Goal: Task Accomplishment & Management: Manage account settings

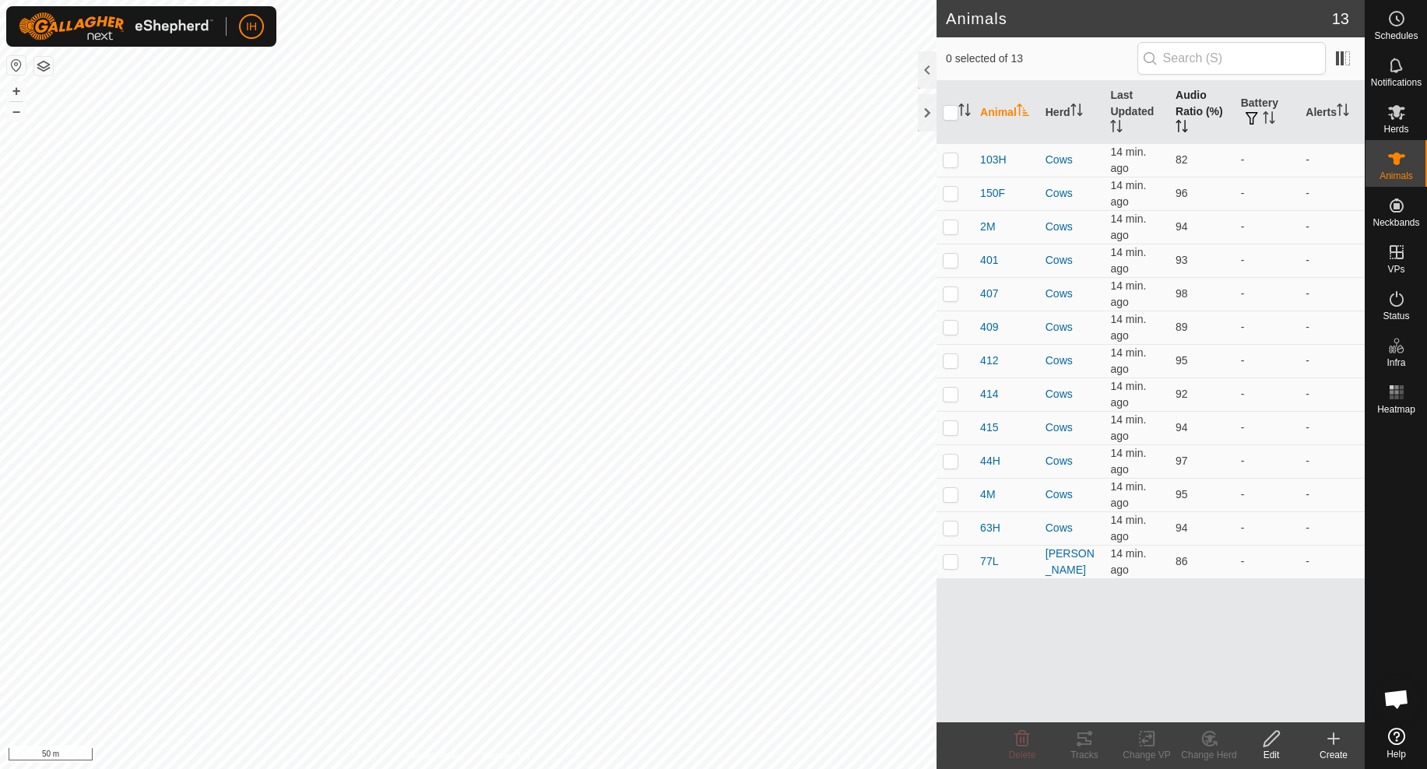
click at [1185, 98] on th "Audio Ratio (%)" at bounding box center [1201, 112] width 65 height 63
